Goal: Information Seeking & Learning: Find specific page/section

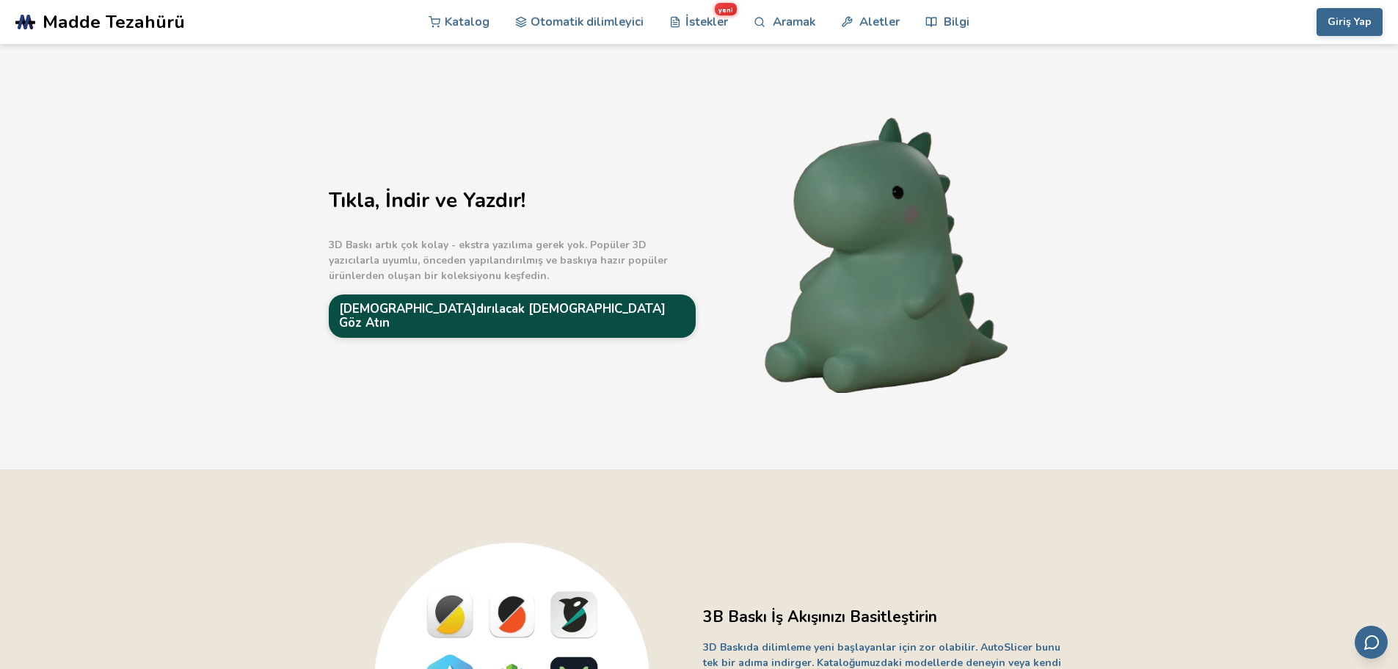
click at [468, 310] on font "[DEMOGRAPHIC_DATA]dırılacak [DEMOGRAPHIC_DATA] Göz Atın" at bounding box center [502, 315] width 327 height 31
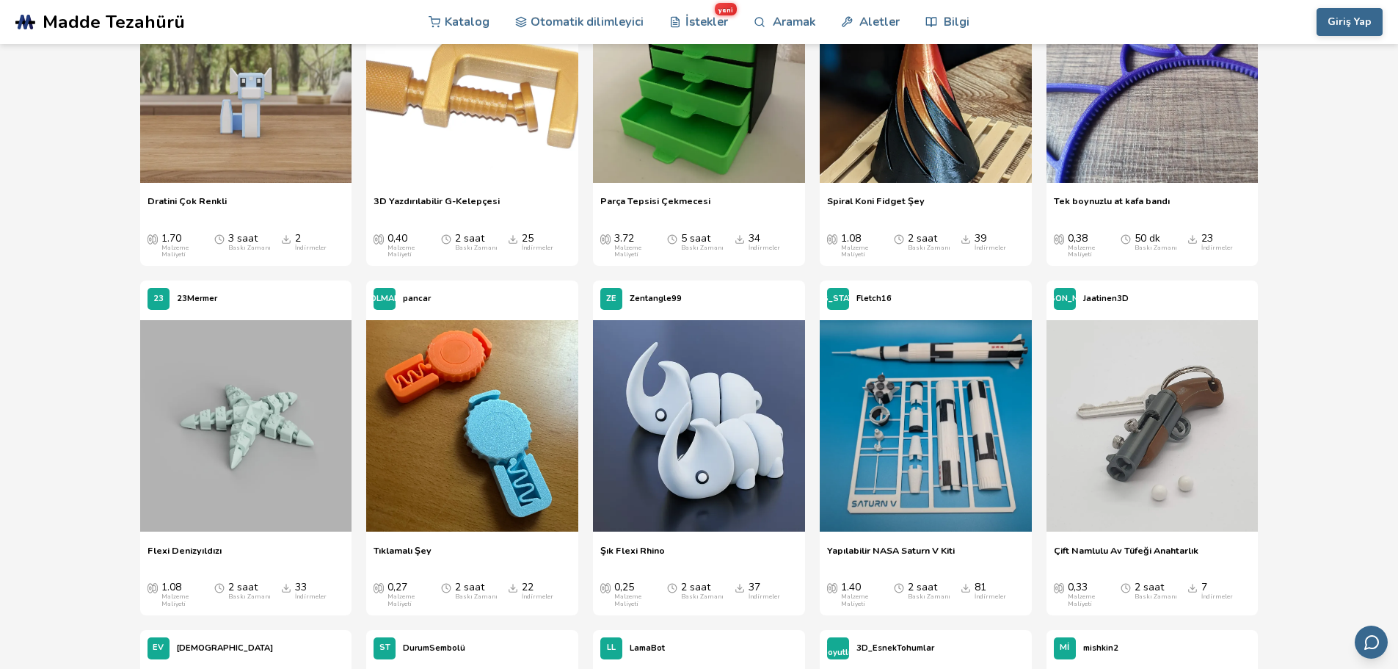
scroll to position [4760, 0]
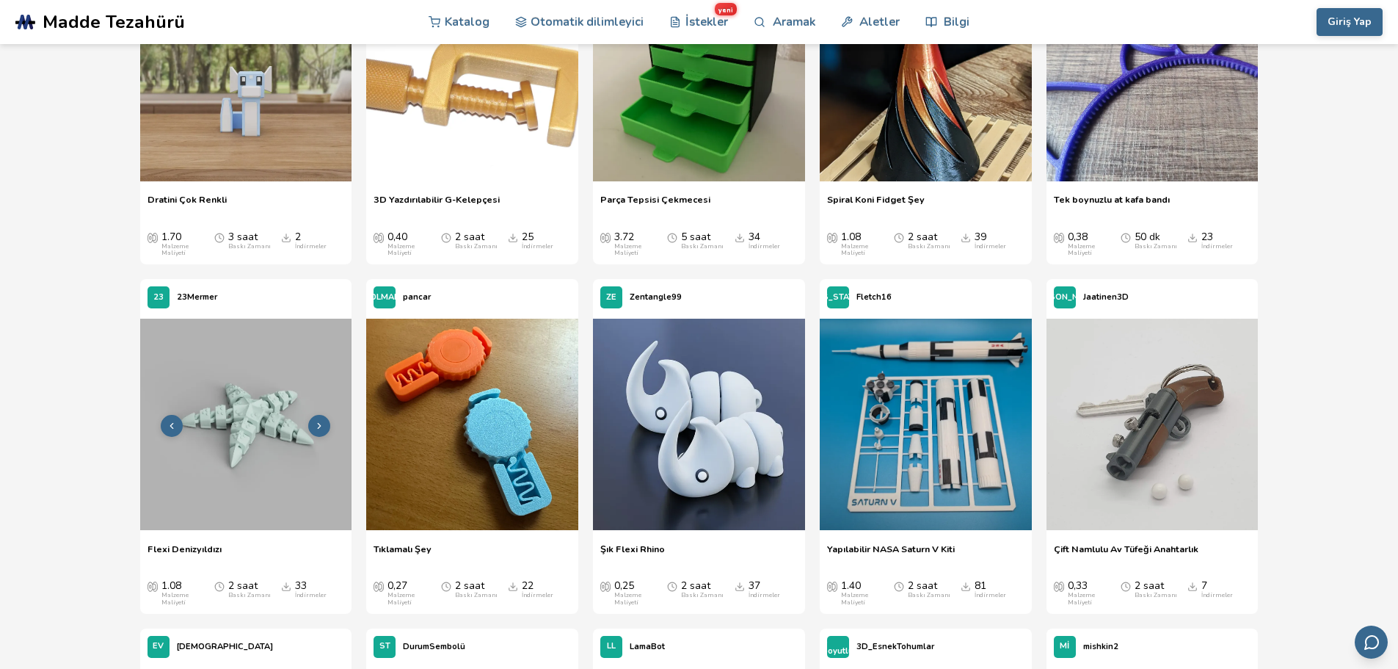
click at [321, 415] on button at bounding box center [319, 426] width 22 height 22
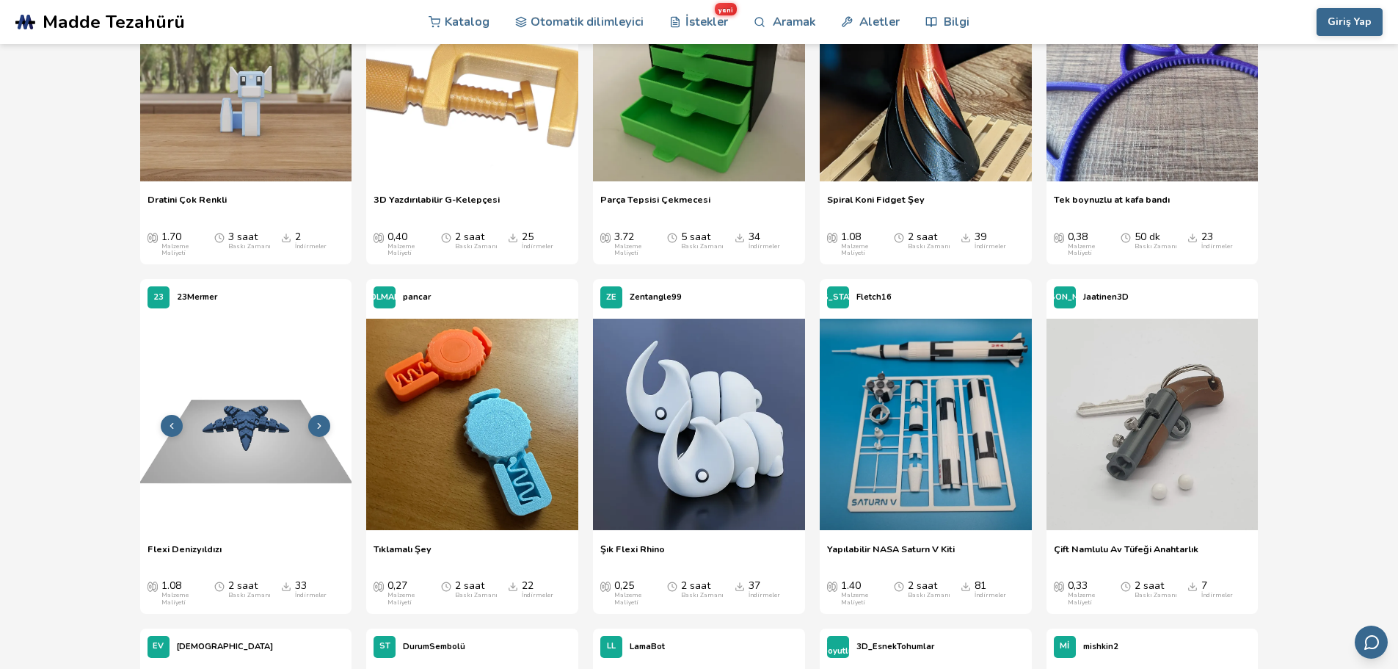
click at [321, 415] on button at bounding box center [319, 426] width 22 height 22
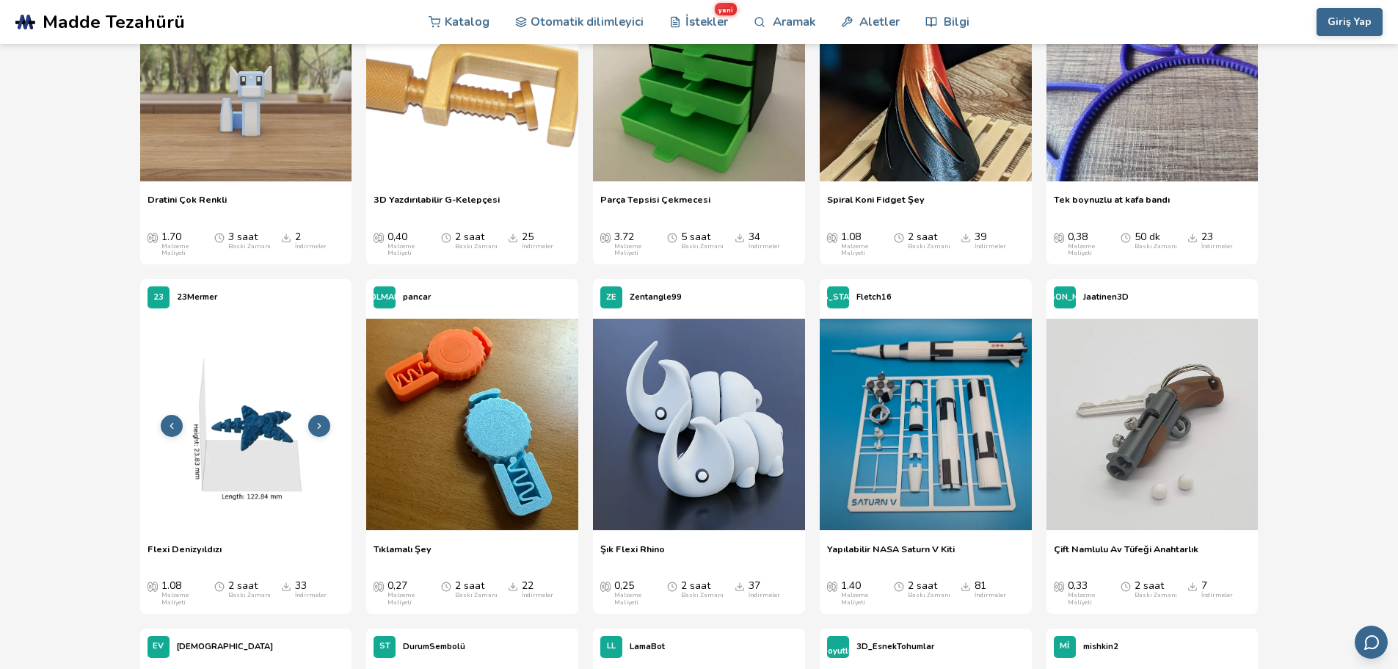
click at [321, 415] on button at bounding box center [319, 426] width 22 height 22
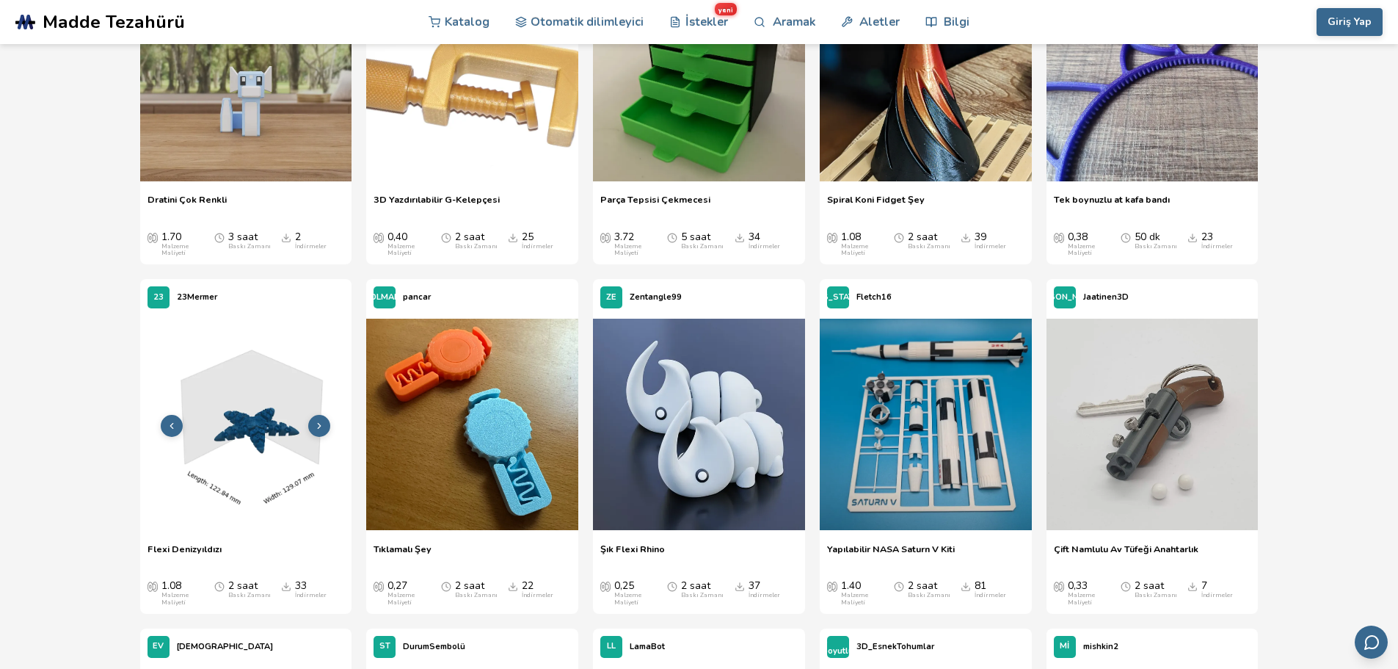
click at [321, 415] on button at bounding box center [319, 426] width 22 height 22
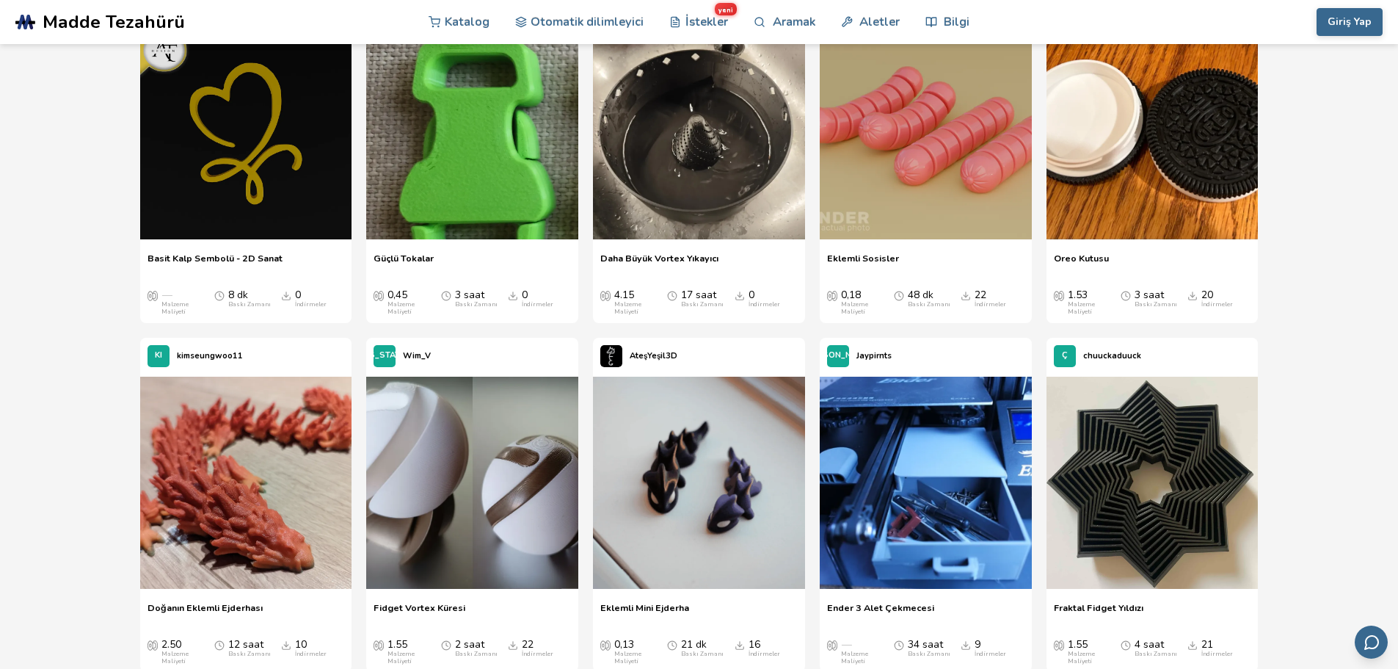
scroll to position [9938, 0]
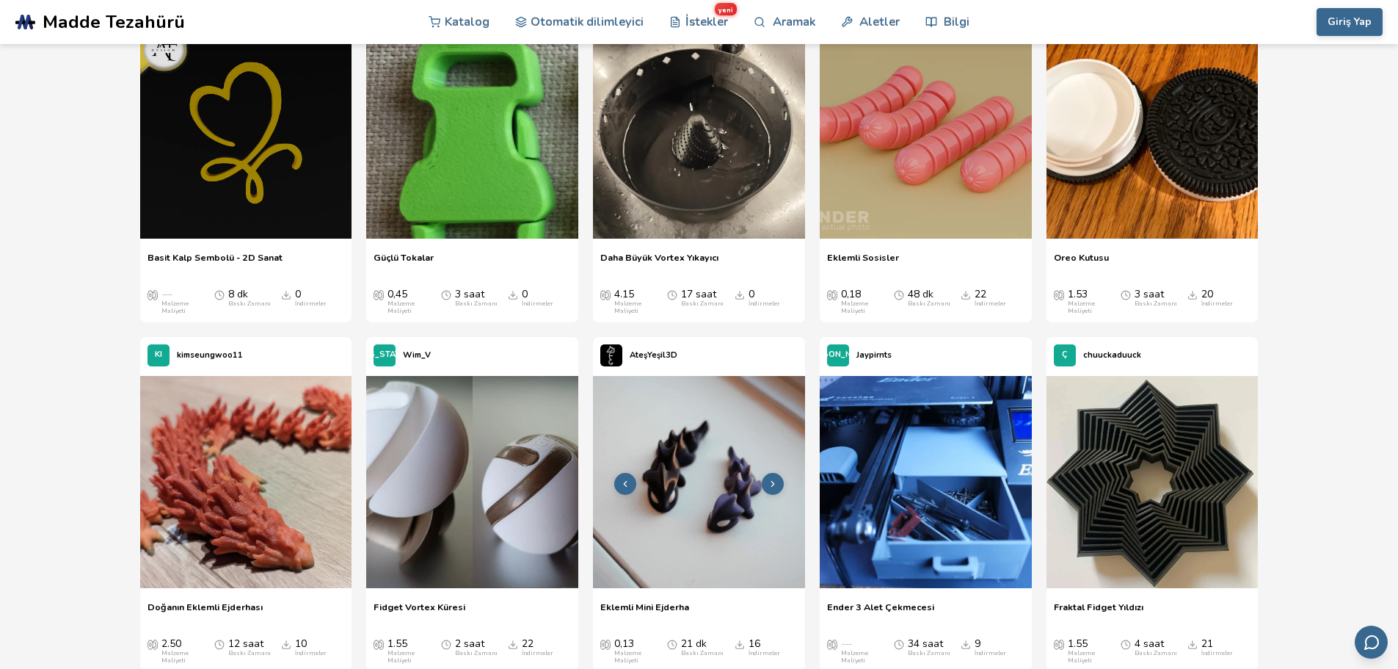
click at [767, 473] on button at bounding box center [773, 484] width 22 height 22
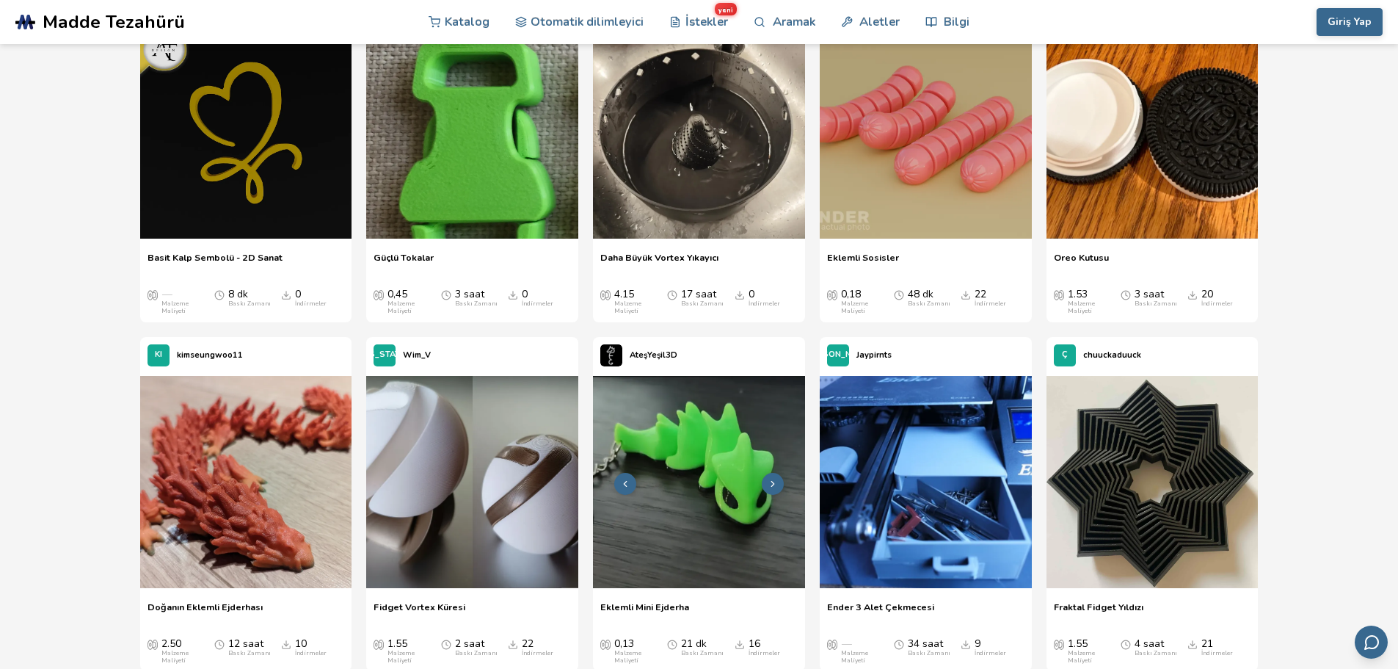
click at [767, 473] on button at bounding box center [773, 484] width 22 height 22
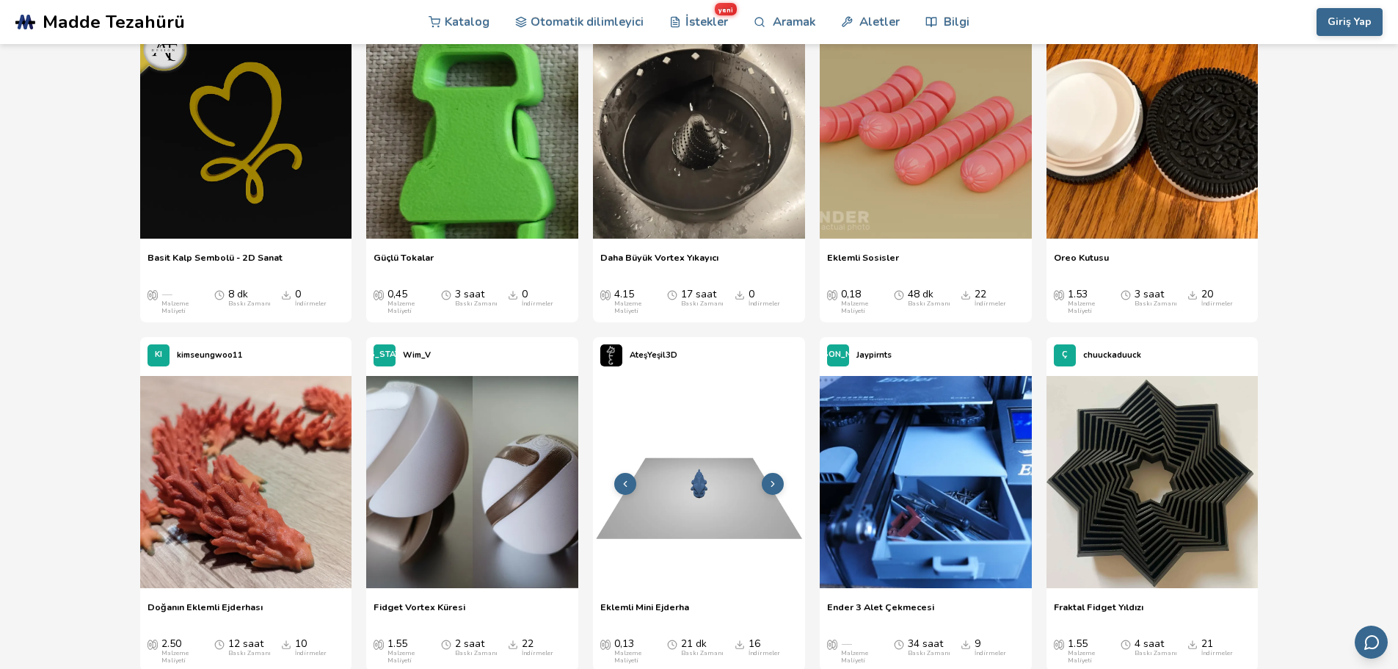
click at [767, 473] on button at bounding box center [773, 484] width 22 height 22
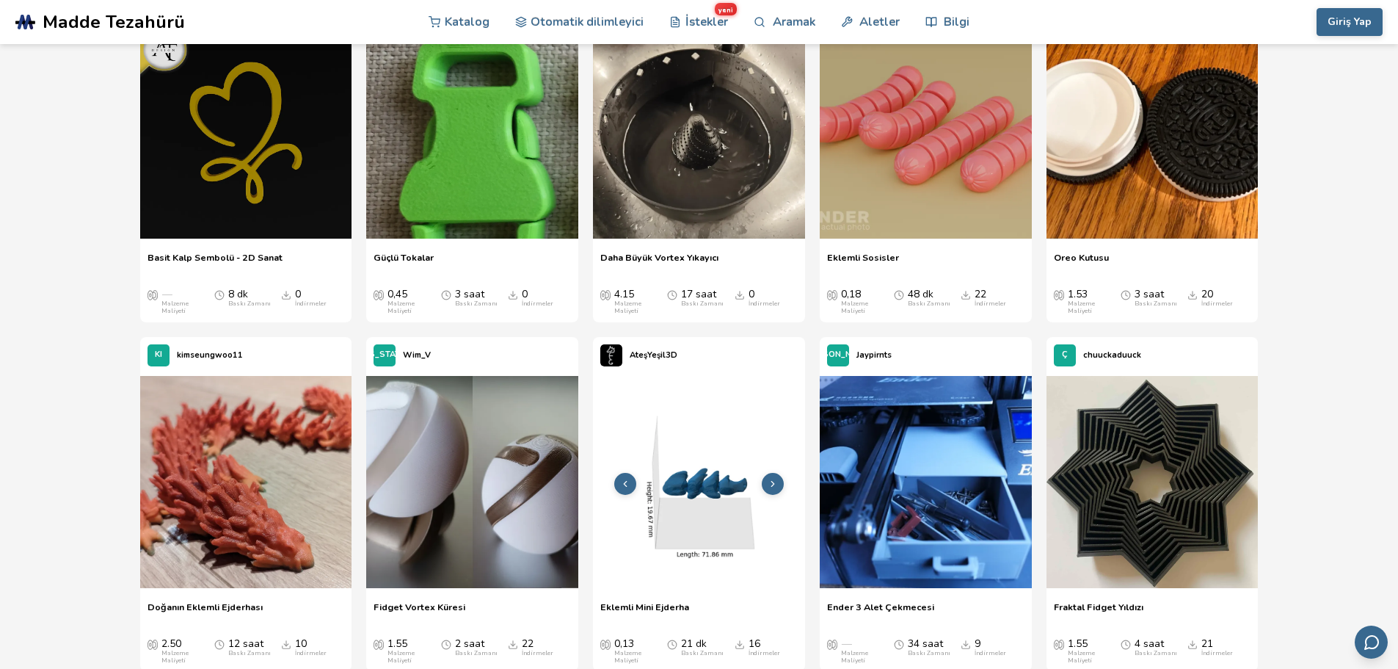
click at [767, 473] on button at bounding box center [773, 484] width 22 height 22
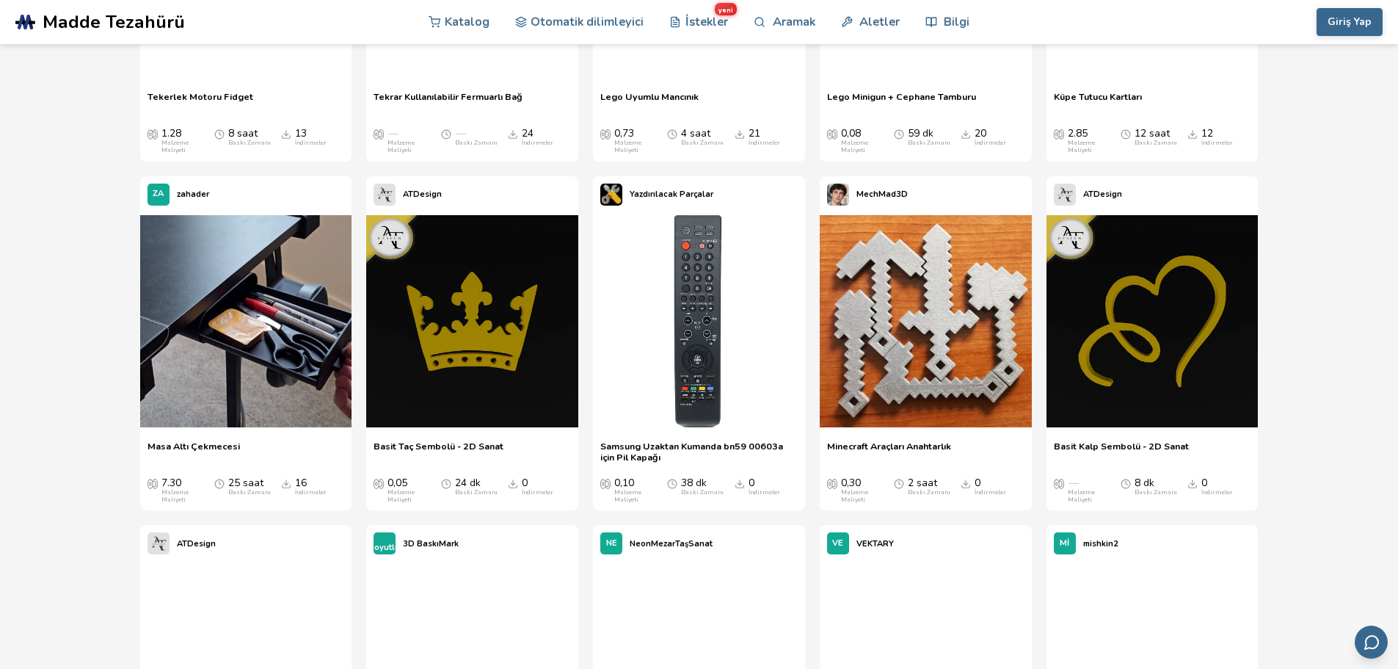
scroll to position [11146, 0]
click at [782, 440] on span "Samsung Uzaktan Kumanda bn59 00603a için Pil Kapağı" at bounding box center [698, 451] width 197 height 22
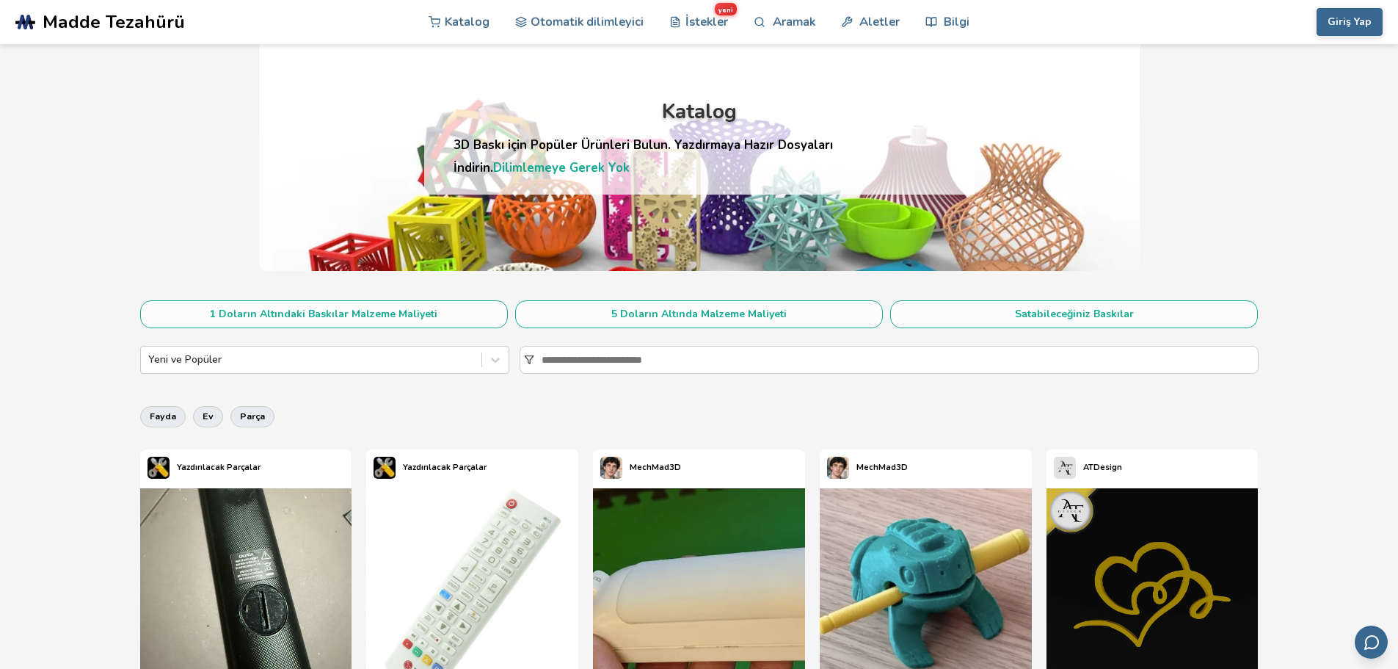
scroll to position [59, 0]
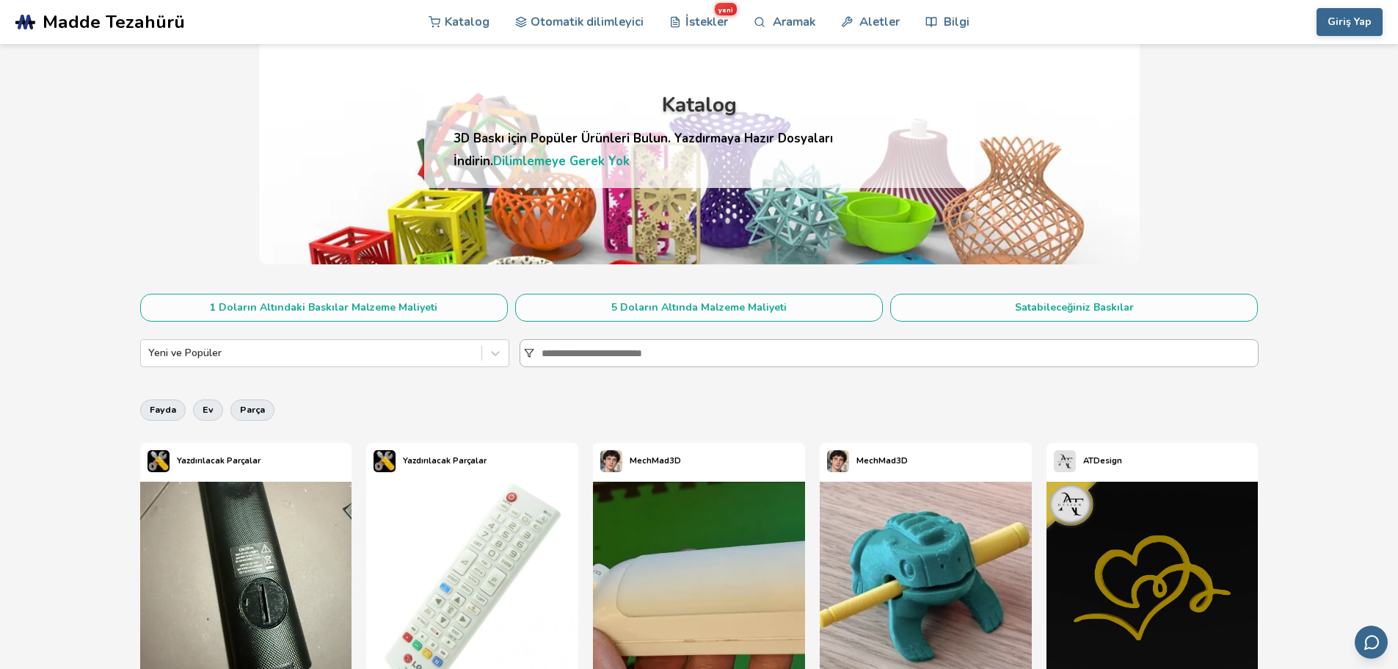
click at [653, 356] on input at bounding box center [900, 353] width 716 height 26
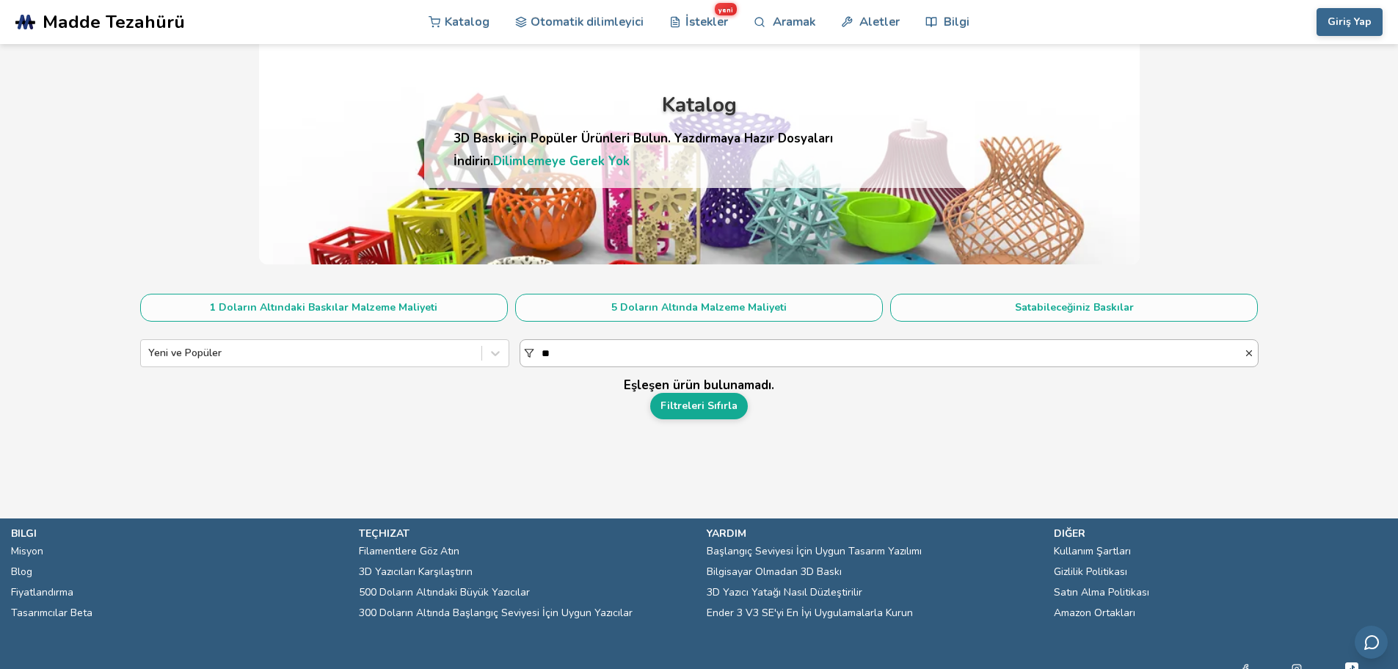
type input "*"
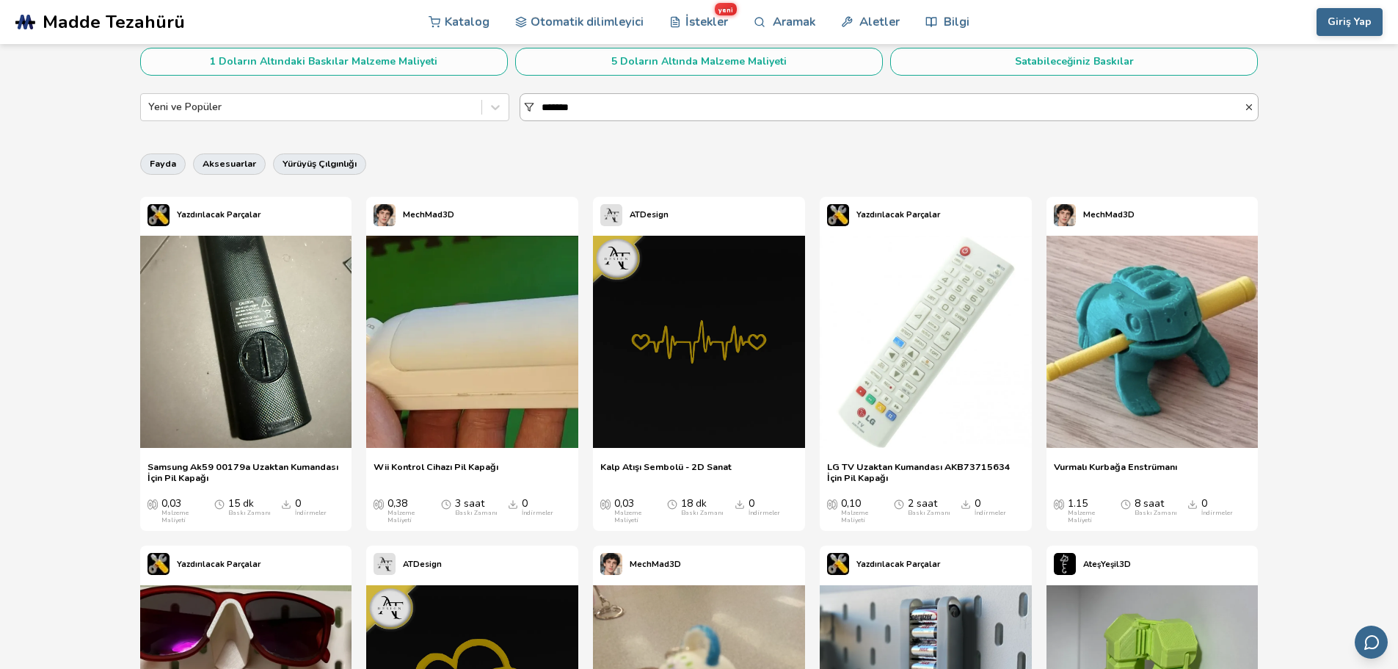
scroll to position [18, 0]
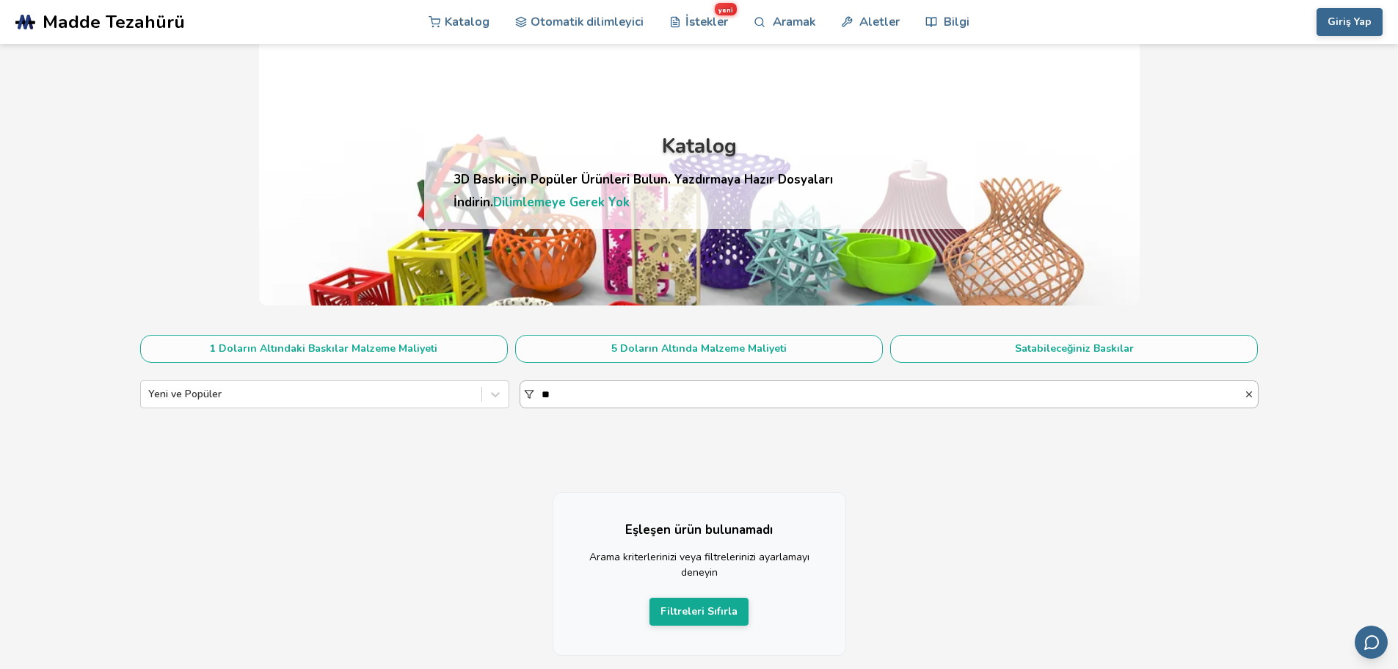
type input "*"
